Goal: Transaction & Acquisition: Purchase product/service

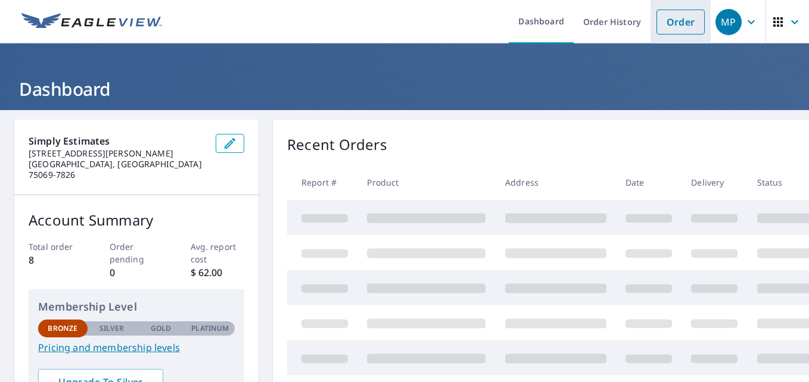
click at [685, 20] on link "Order" at bounding box center [680, 22] width 48 height 25
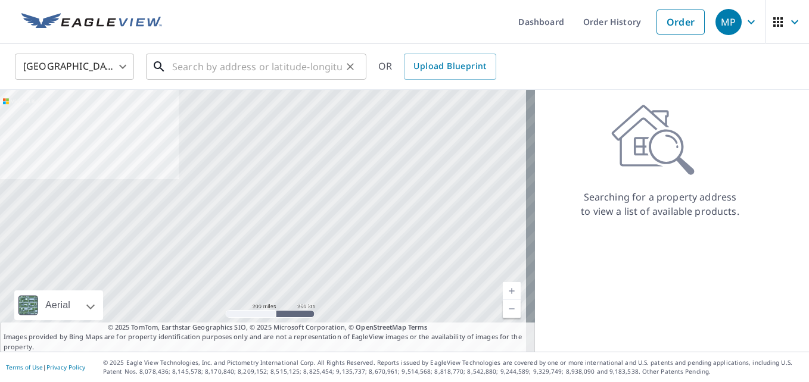
click at [318, 61] on input "text" at bounding box center [257, 66] width 170 height 33
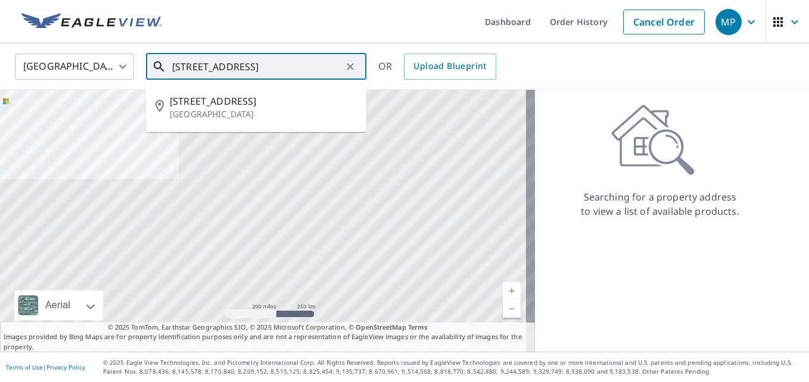
click at [295, 115] on p "Austin, TX 78704" at bounding box center [263, 114] width 187 height 12
type input "1601 S 1st St Austin, TX 78704"
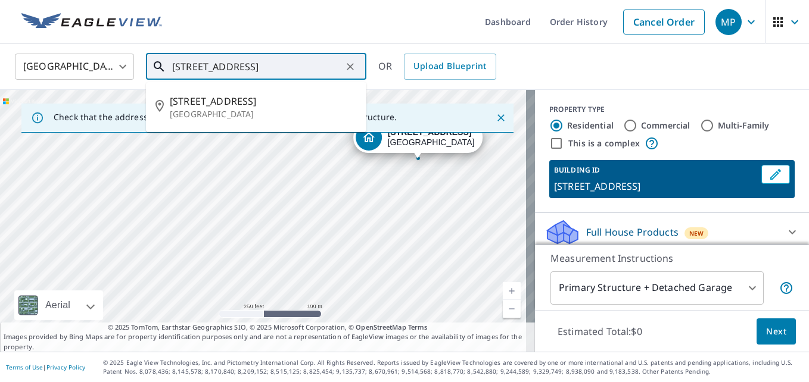
click at [310, 67] on input "1601 S 1st St Austin, TX 78704" at bounding box center [257, 66] width 170 height 33
click at [254, 110] on p "Austin, TX 78704" at bounding box center [263, 114] width 187 height 12
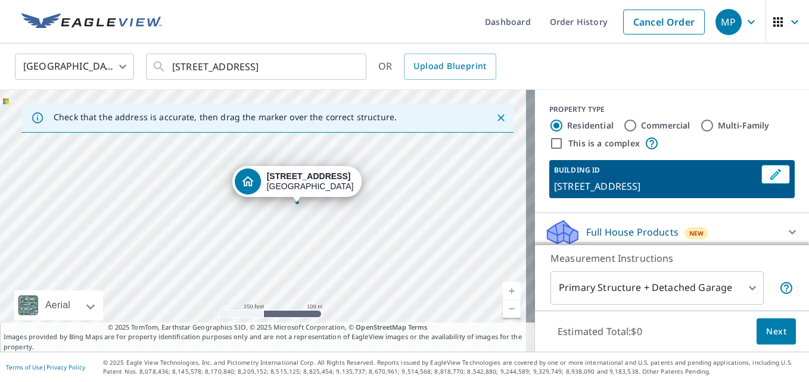
click at [730, 77] on div "United States US ​ 1601 S 1st St Austin, TX 78704 ​ OR Upload Blueprint" at bounding box center [400, 66] width 789 height 28
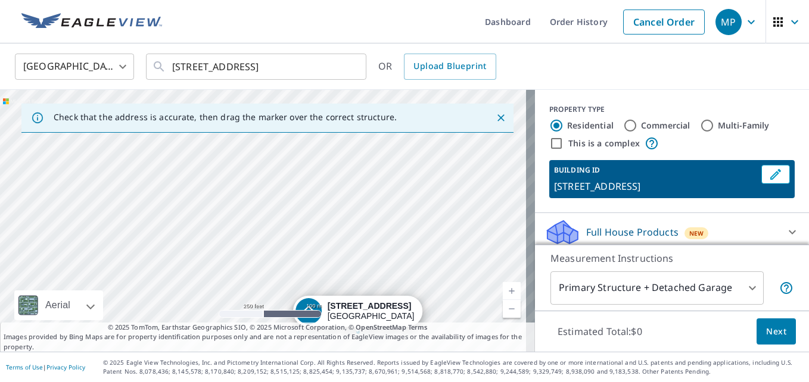
click at [503, 290] on link "Current Level 17, Zoom In" at bounding box center [512, 291] width 18 height 18
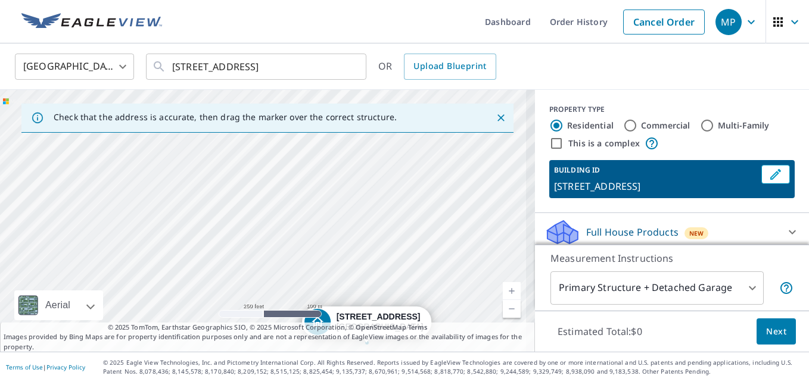
click at [503, 290] on link "Current Level 17, Zoom In" at bounding box center [512, 291] width 18 height 18
click at [503, 290] on link "Current Level 17.88304385365415, Zoom In" at bounding box center [512, 291] width 18 height 18
click at [503, 290] on link "Current Level 18.607500394563576, Zoom In Disabled" at bounding box center [512, 291] width 18 height 18
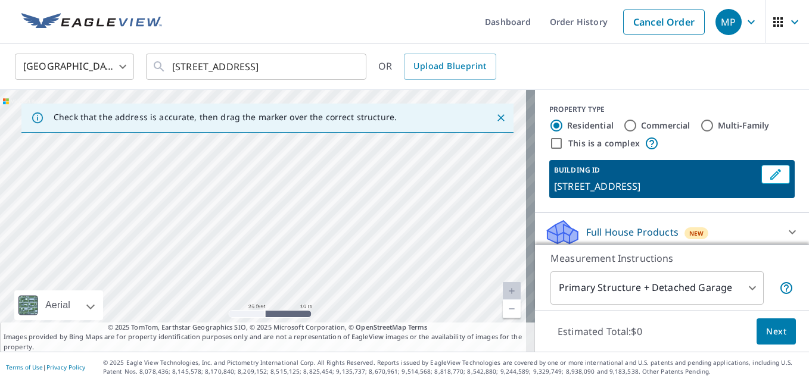
click at [504, 312] on link "Current Level 20, Zoom Out" at bounding box center [512, 309] width 18 height 18
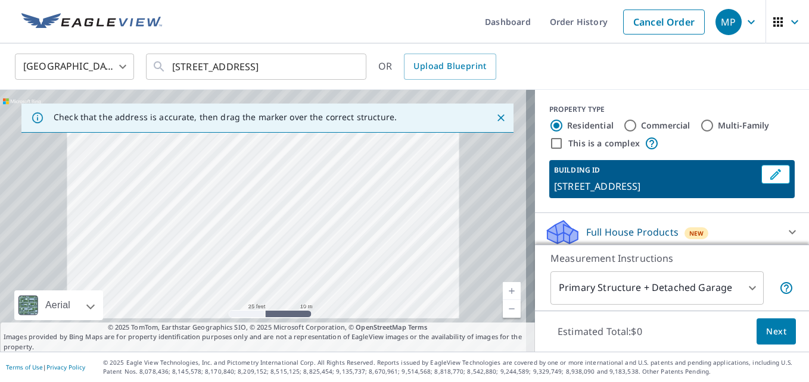
click at [504, 312] on link "Current Level 20, Zoom Out" at bounding box center [512, 309] width 18 height 18
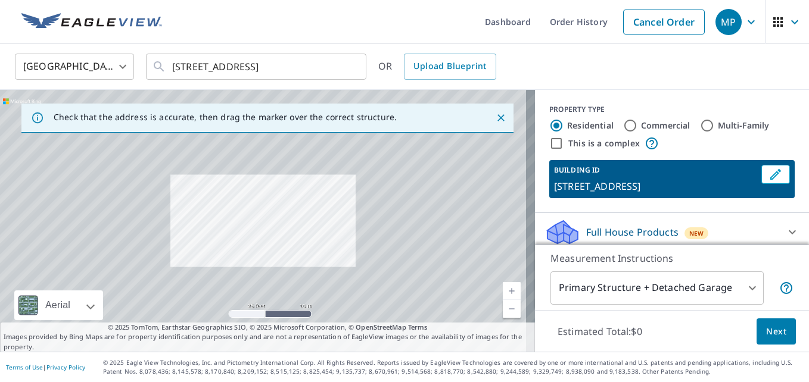
click at [504, 312] on link "Current Level 19.14844527403186, Zoom Out" at bounding box center [512, 309] width 18 height 18
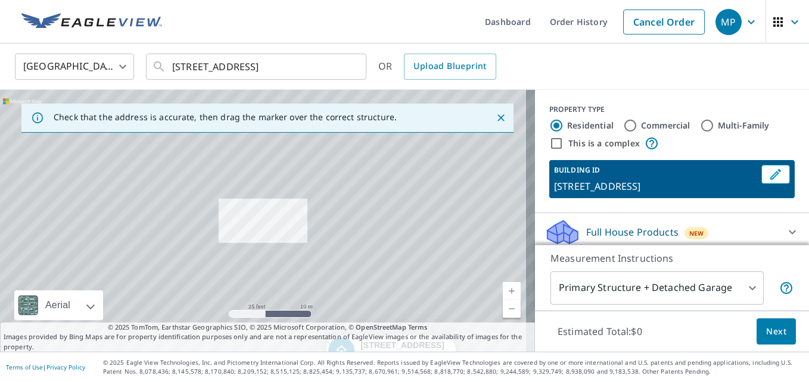
click at [504, 312] on link "Current Level 18.2431072246174, Zoom Out" at bounding box center [512, 309] width 18 height 18
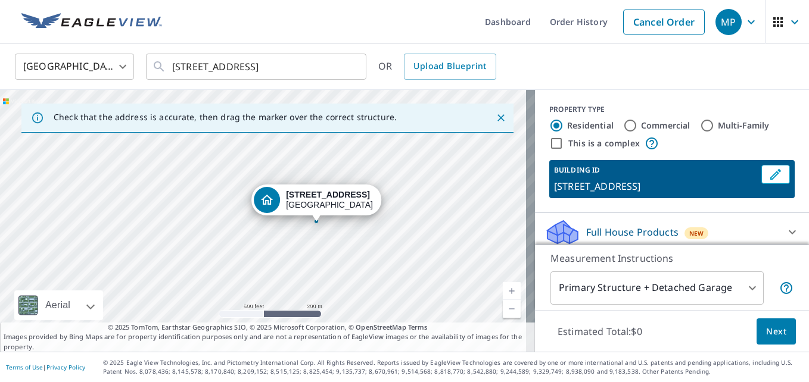
click at [641, 125] on label "Commercial" at bounding box center [665, 126] width 49 height 12
click at [637, 125] on input "Commercial" at bounding box center [630, 126] width 14 height 14
radio input "true"
type input "4"
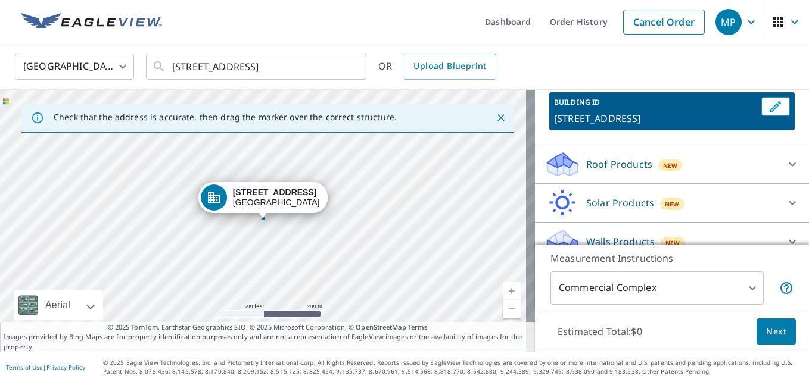
scroll to position [85, 0]
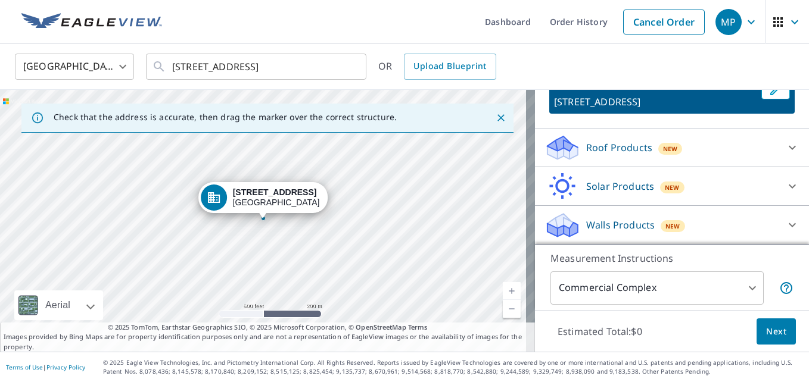
click at [699, 151] on div "Roof Products New" at bounding box center [661, 148] width 234 height 28
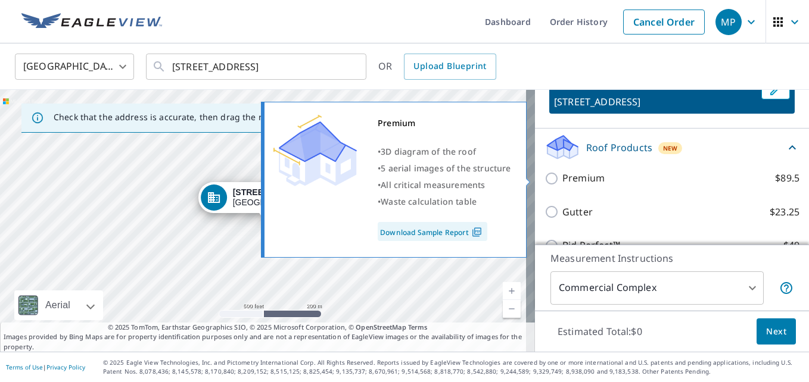
click at [596, 172] on label "Premium $89.5" at bounding box center [680, 178] width 237 height 15
click at [562, 172] on input "Premium $89.5" at bounding box center [553, 179] width 18 height 14
checkbox input "true"
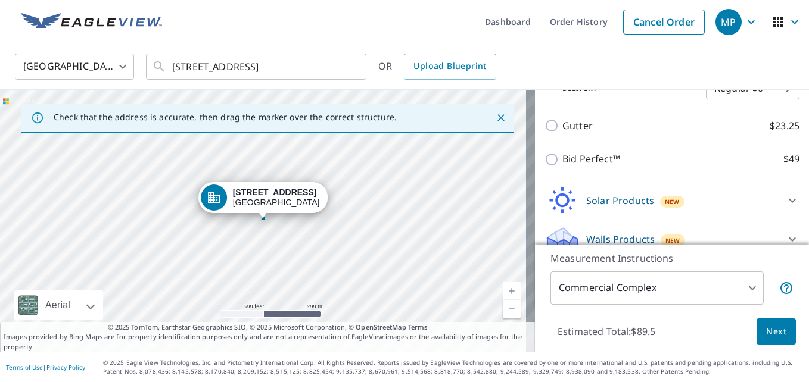
scroll to position [230, 0]
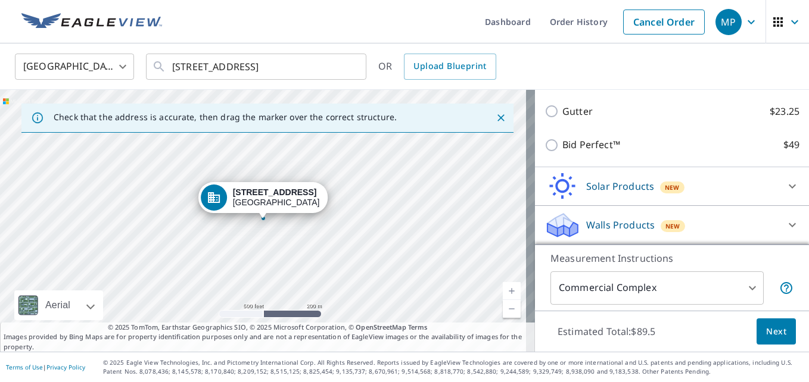
click at [778, 229] on div at bounding box center [792, 225] width 29 height 29
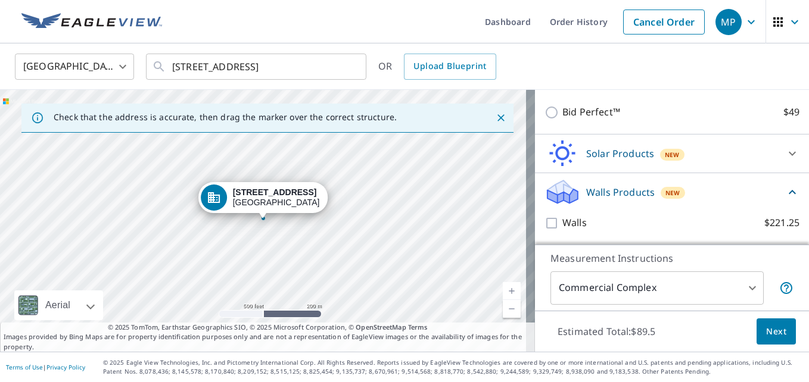
click at [785, 192] on icon at bounding box center [792, 192] width 14 height 14
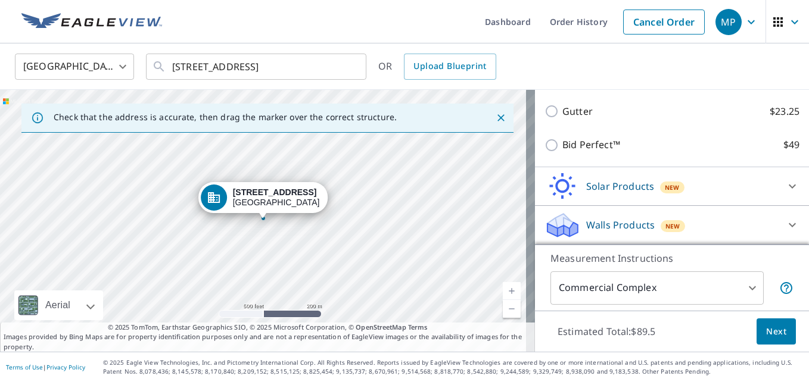
scroll to position [230, 0]
click at [776, 335] on span "Next" at bounding box center [776, 332] width 20 height 15
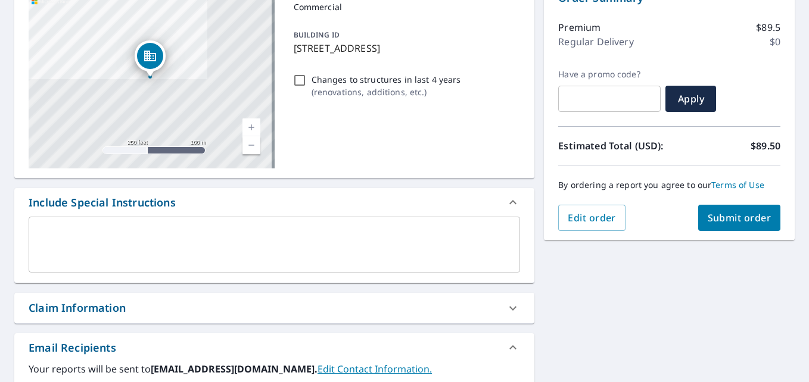
scroll to position [145, 0]
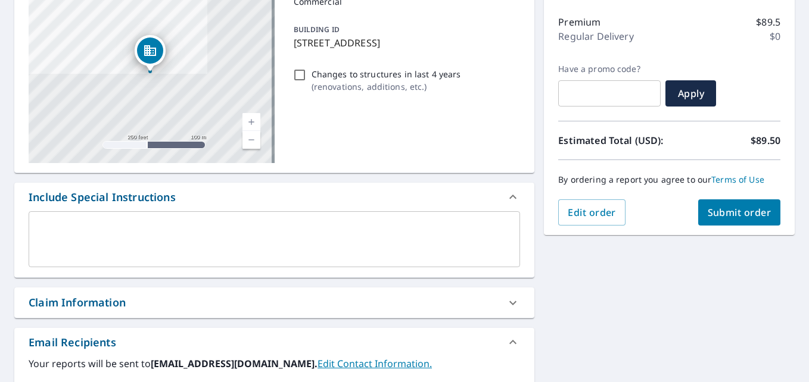
click at [735, 217] on span "Submit order" at bounding box center [740, 212] width 64 height 13
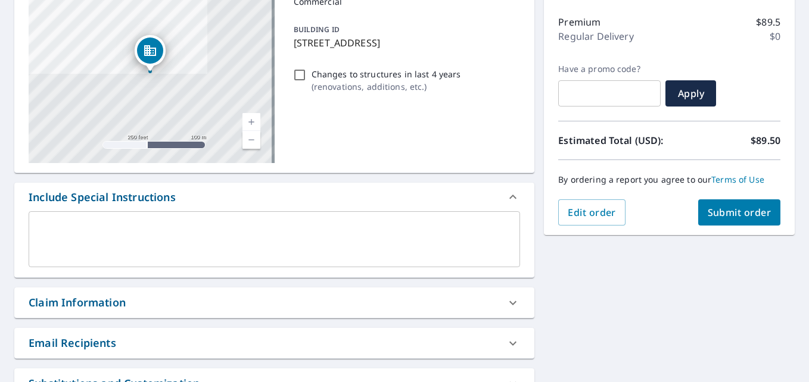
click at [295, 80] on input "Changes to structures in last 4 years ( renovations, additions, etc. )" at bounding box center [300, 75] width 14 height 14
checkbox input "true"
click at [726, 222] on button "Submit order" at bounding box center [739, 213] width 83 height 26
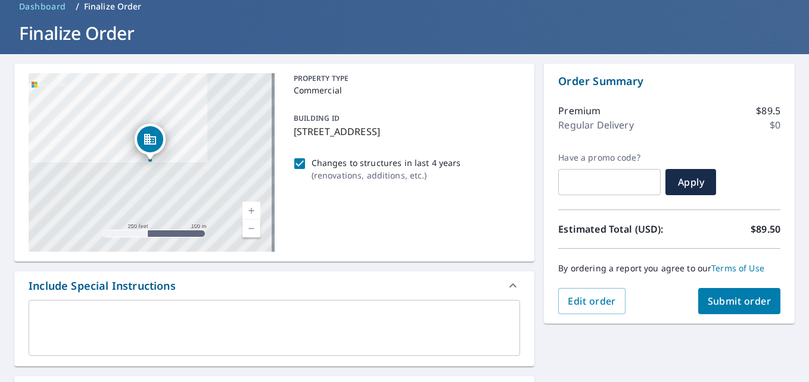
scroll to position [58, 0]
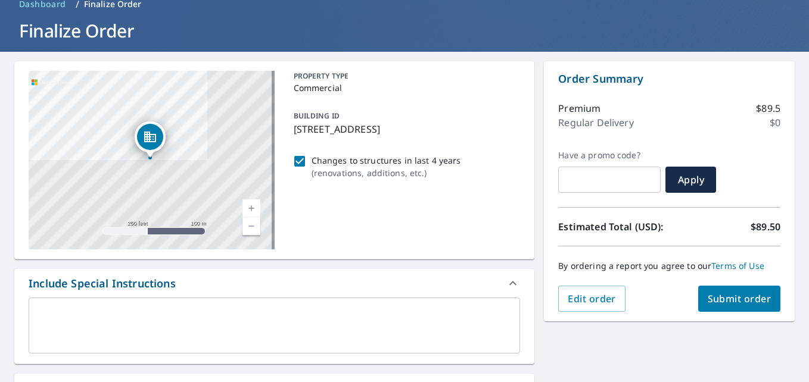
click at [725, 298] on span "Submit order" at bounding box center [740, 299] width 64 height 13
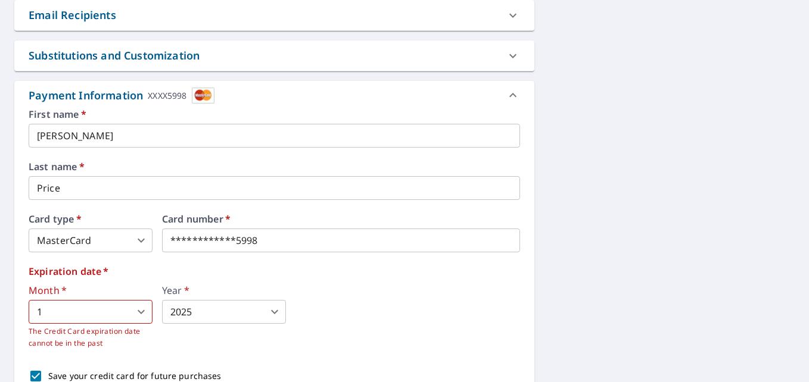
scroll to position [480, 0]
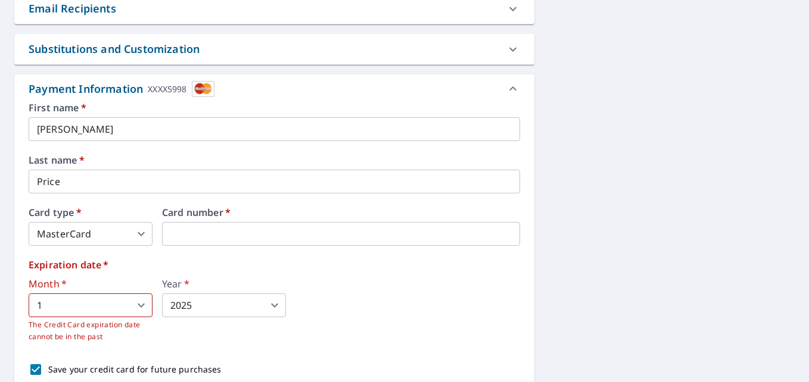
type input "2"
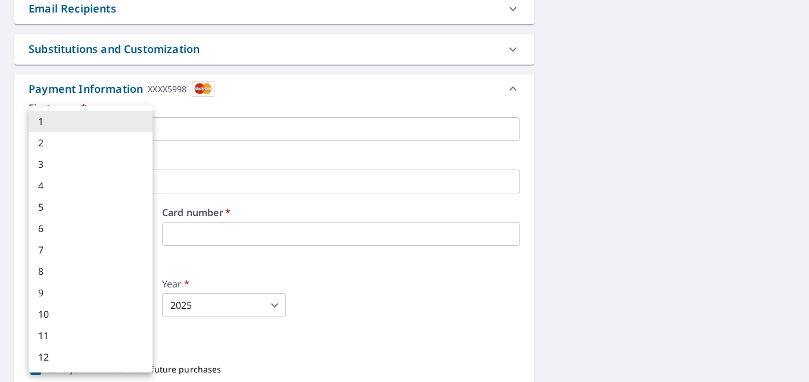
click at [113, 305] on body "MP MP Dashboard Order History Cancel Order MP Dashboard / Finalize Order Finali…" at bounding box center [404, 191] width 809 height 382
click at [258, 235] on div at bounding box center [404, 191] width 809 height 382
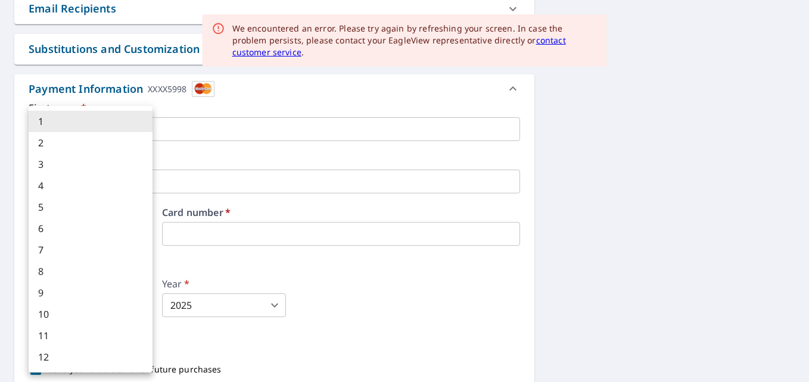
click at [142, 309] on body "MP MP Dashboard Order History Cancel Order MP Dashboard / Finalize Order Finali…" at bounding box center [404, 191] width 809 height 382
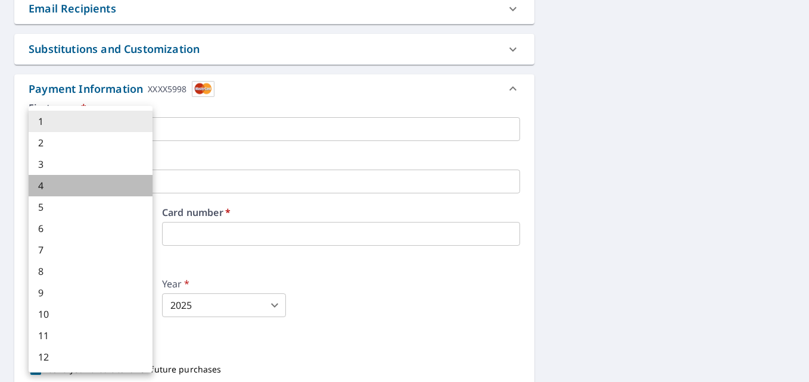
click at [104, 192] on li "4" at bounding box center [91, 185] width 124 height 21
type input "4"
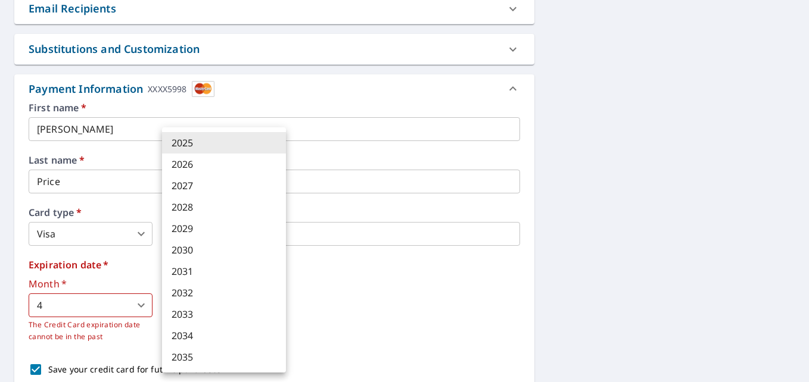
click at [204, 309] on body "MP MP Dashboard Order History Cancel Order MP Dashboard / Finalize Order Finali…" at bounding box center [404, 191] width 809 height 382
click at [209, 230] on li "2029" at bounding box center [224, 228] width 124 height 21
type input "2029"
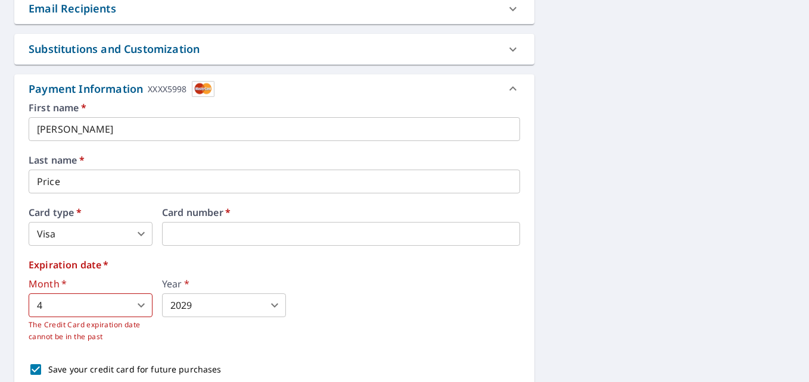
click at [349, 328] on div "Month   * 4 4 ​ The Credit Card expiration date cannot be in the past Year   * …" at bounding box center [274, 311] width 491 height 64
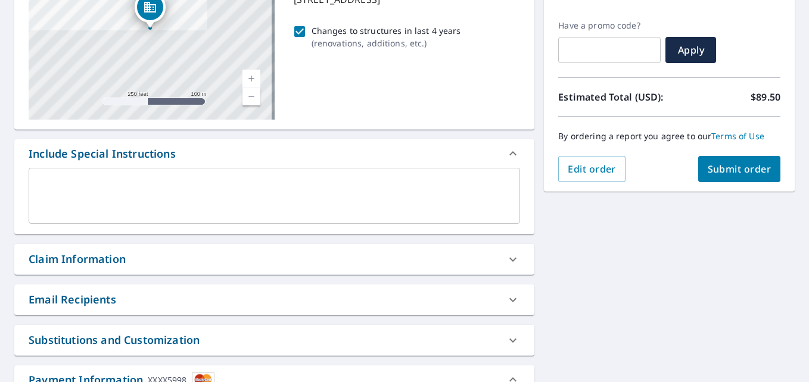
scroll to position [187, 0]
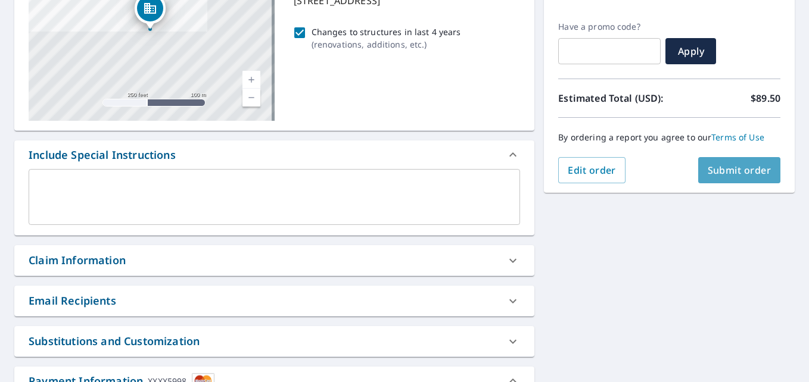
click at [741, 168] on span "Submit order" at bounding box center [740, 170] width 64 height 13
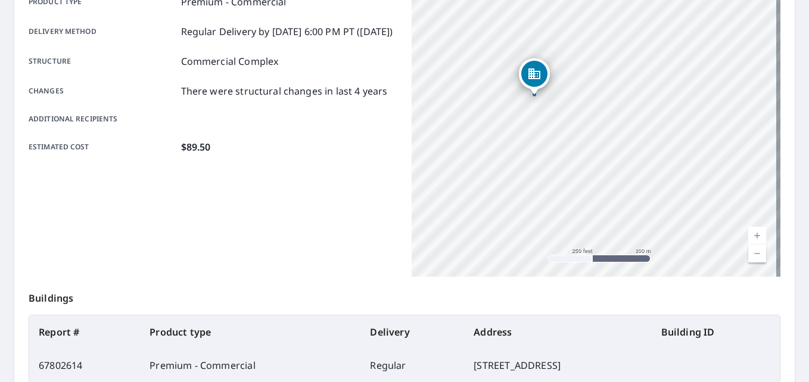
click at [291, 186] on div "Product type Premium - Commercial Delivery method Regular Delivery by 10/11/202…" at bounding box center [213, 128] width 369 height 298
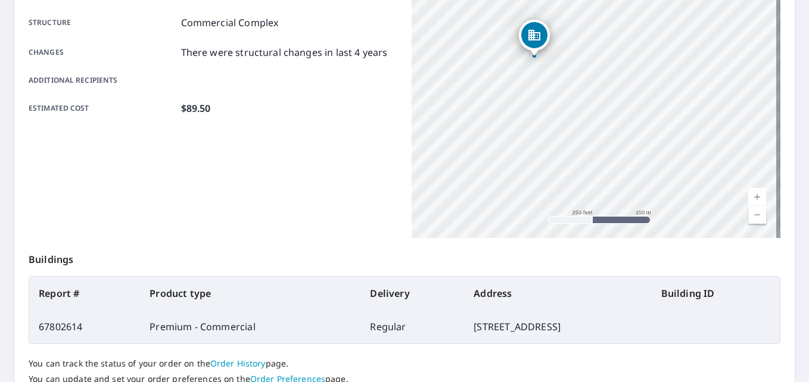
scroll to position [220, 0]
